Goal: Task Accomplishment & Management: Manage account settings

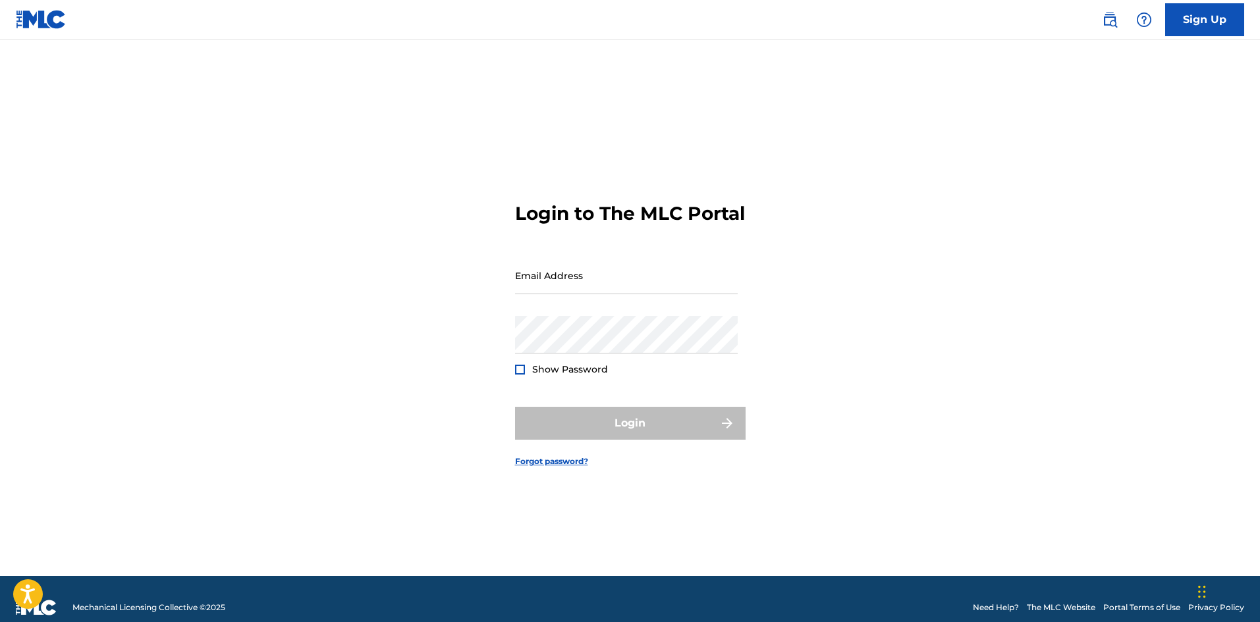
type input "[EMAIL_ADDRESS][DOMAIN_NAME]"
click at [518, 375] on div at bounding box center [520, 370] width 10 height 10
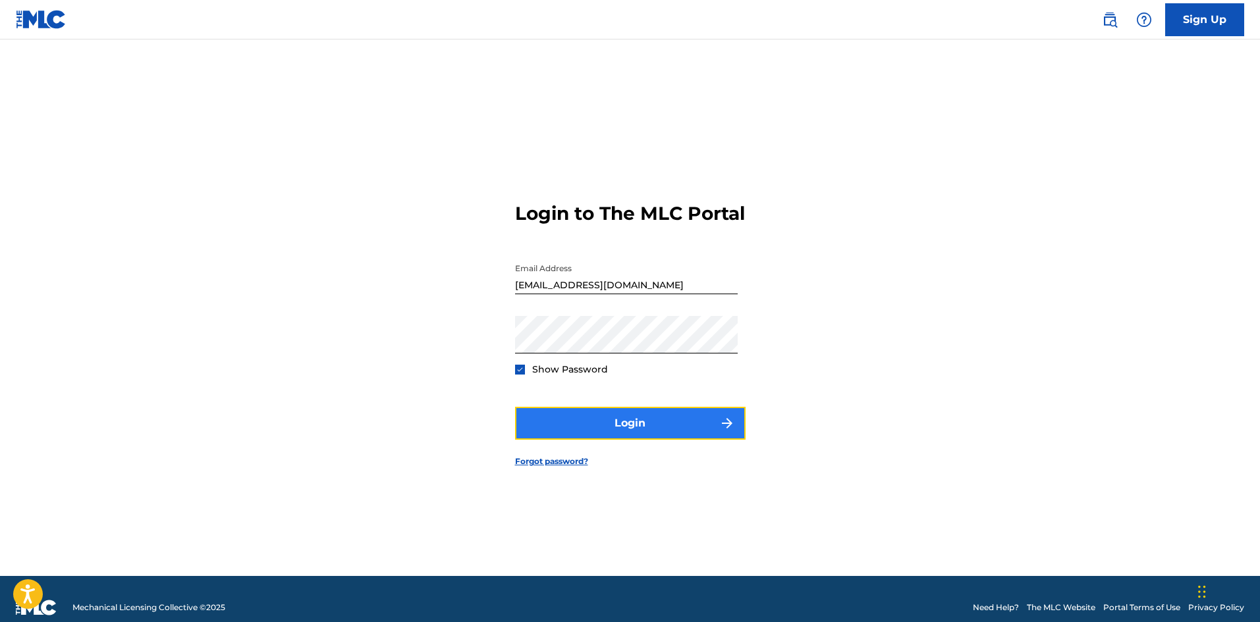
click at [623, 433] on button "Login" at bounding box center [630, 423] width 231 height 33
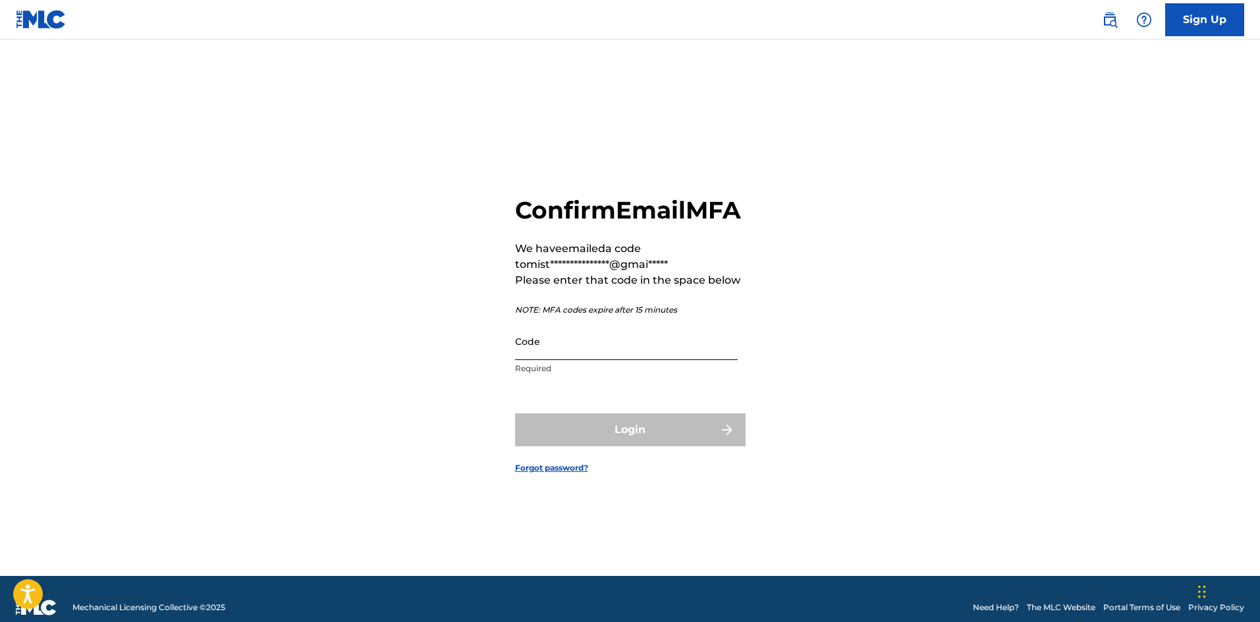
click at [555, 360] on input "Code" at bounding box center [626, 342] width 223 height 38
paste input "242381"
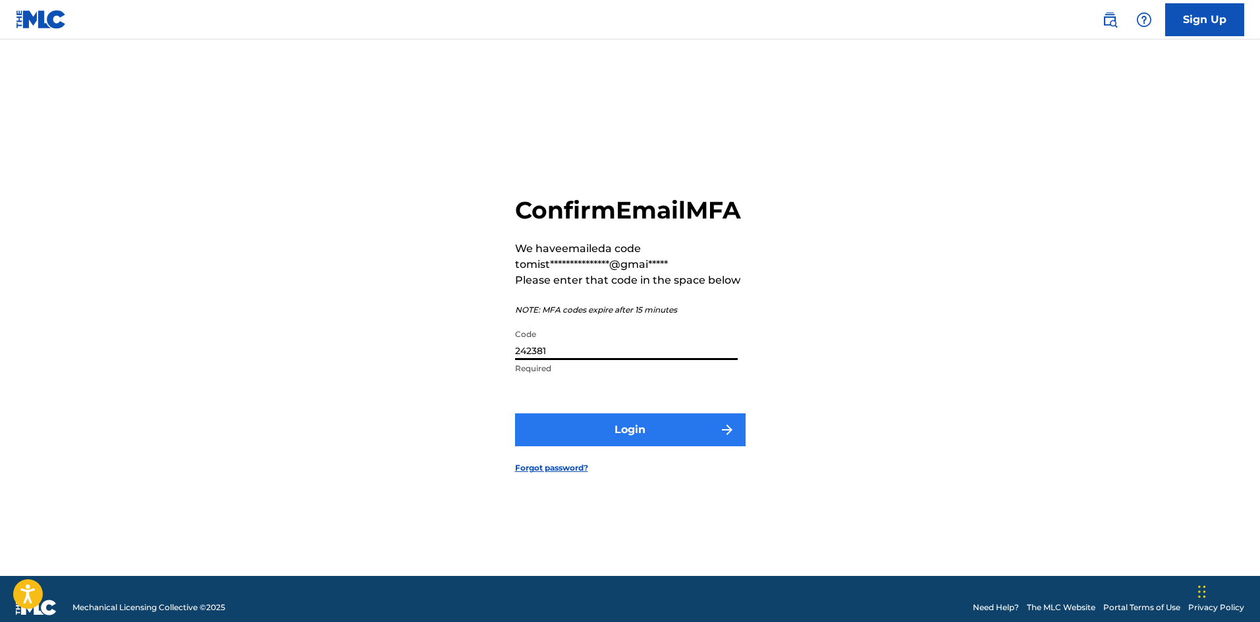
type input "242381"
click at [601, 443] on button "Login" at bounding box center [630, 430] width 231 height 33
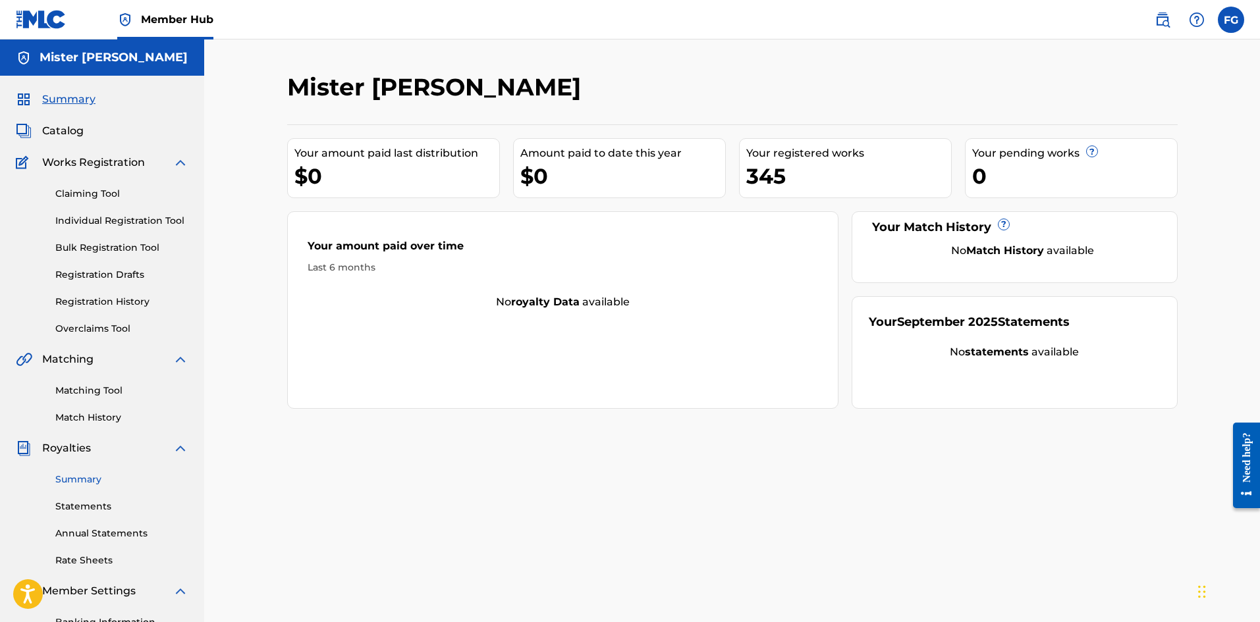
click at [91, 481] on link "Summary" at bounding box center [121, 480] width 133 height 14
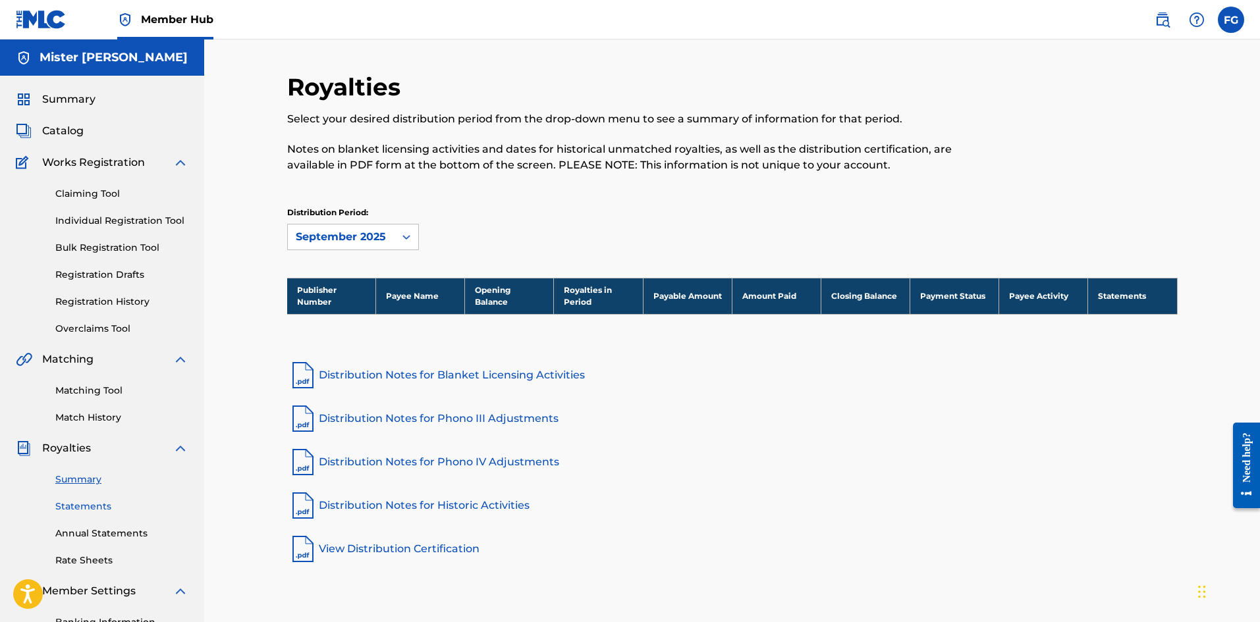
click at [94, 508] on link "Statements" at bounding box center [121, 507] width 133 height 14
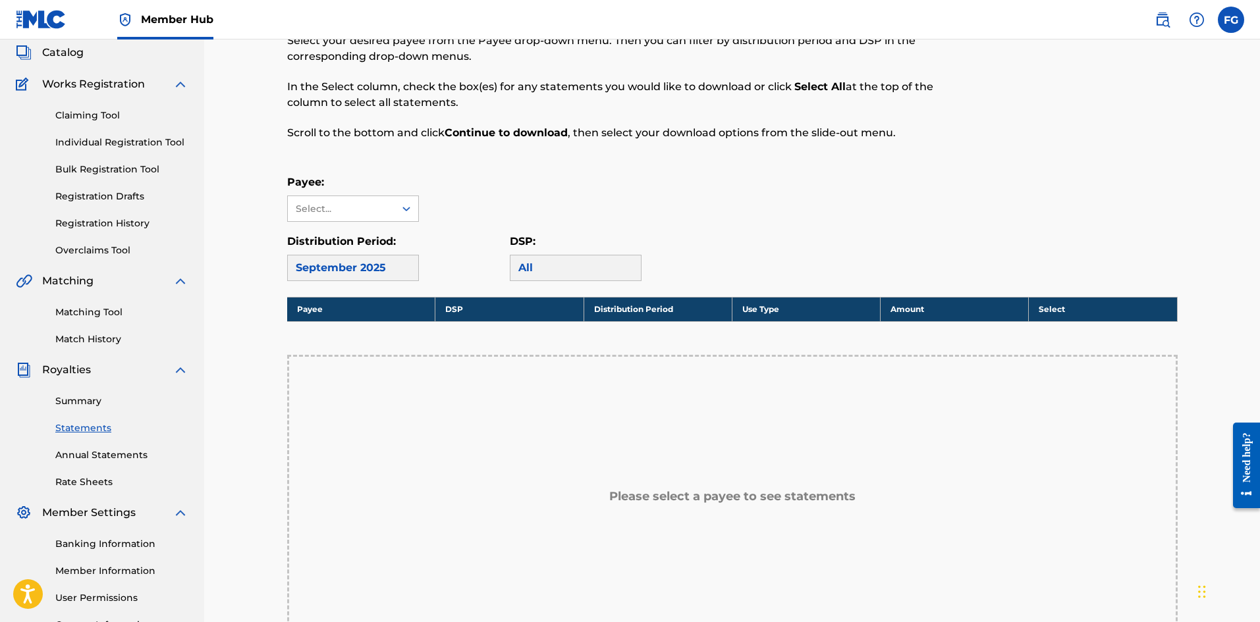
scroll to position [198, 0]
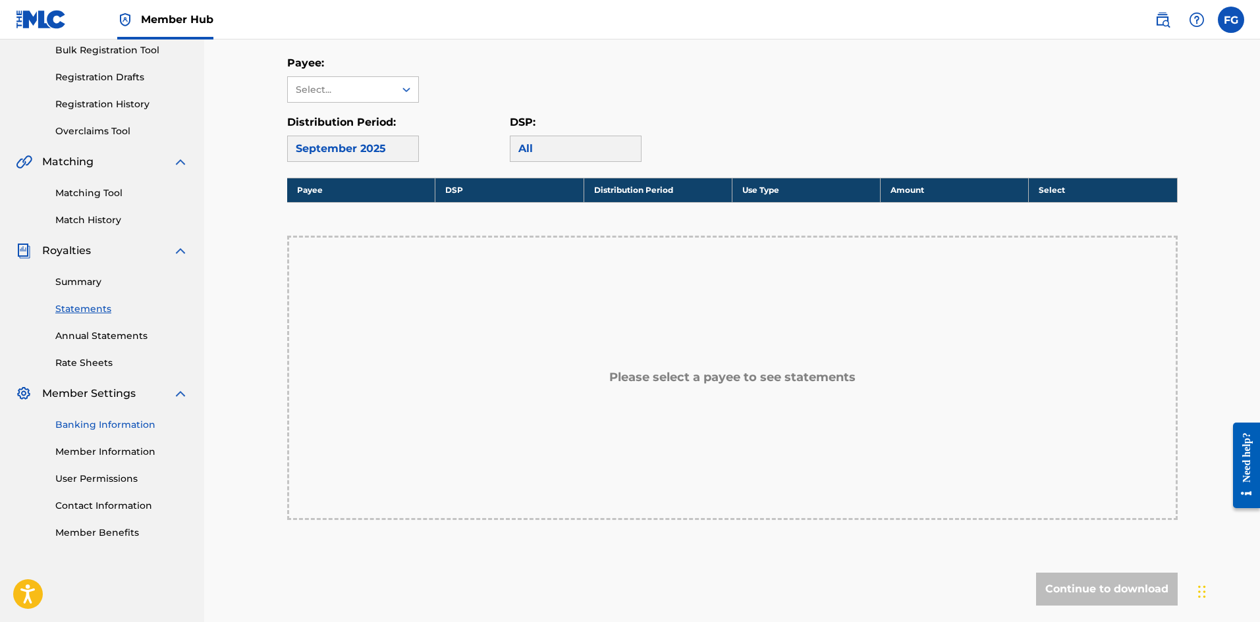
click at [115, 425] on link "Banking Information" at bounding box center [121, 425] width 133 height 14
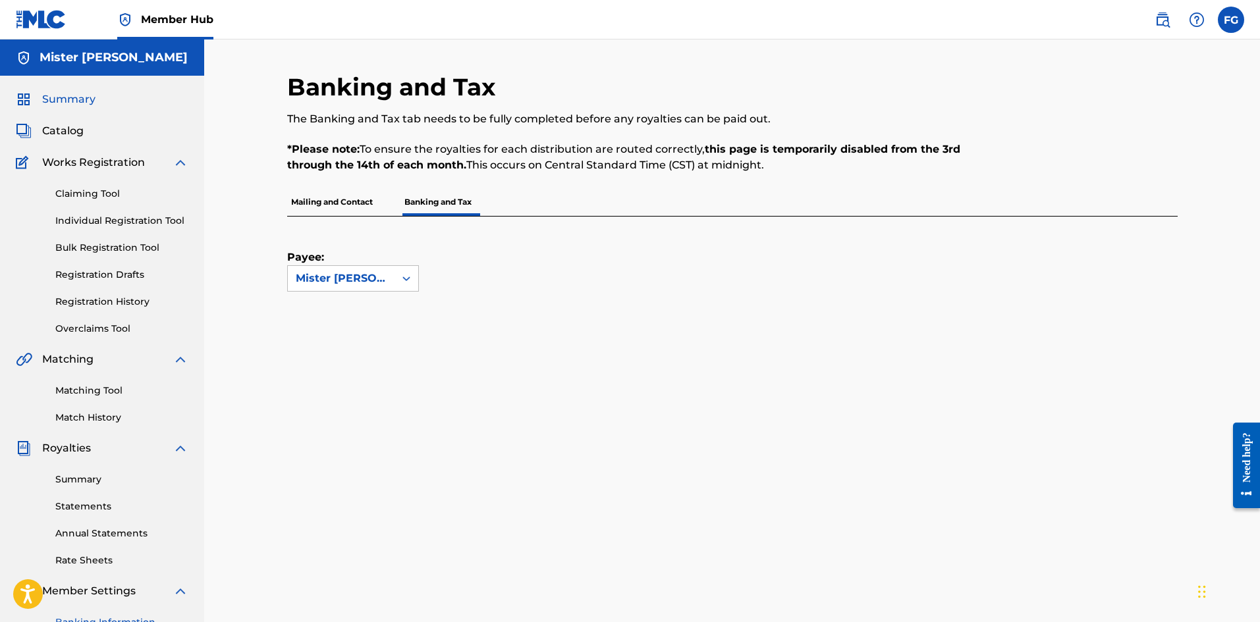
click at [80, 102] on span "Summary" at bounding box center [68, 100] width 53 height 16
